Goal: Information Seeking & Learning: Find specific fact

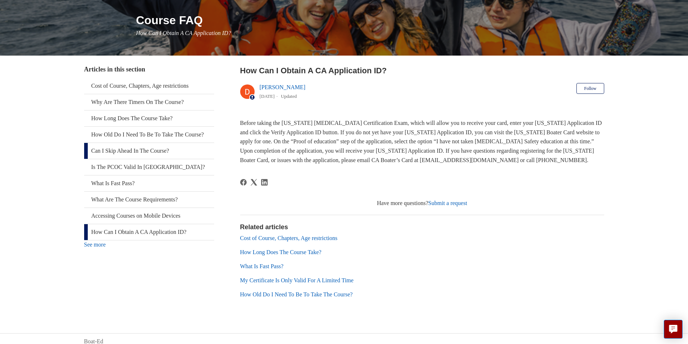
scroll to position [88, 0]
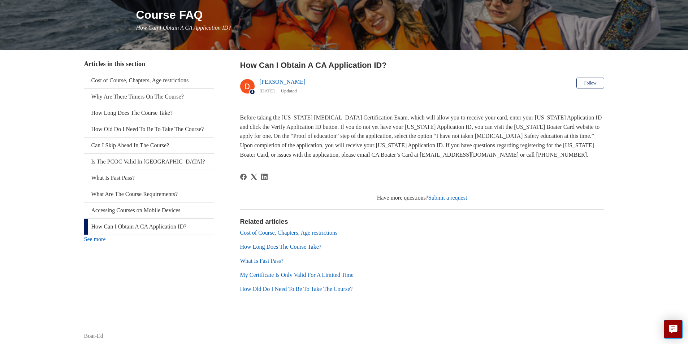
click at [306, 276] on link "My Certificate Is Only Valid For A Limited Time" at bounding box center [296, 275] width 113 height 6
